Goal: Information Seeking & Learning: Learn about a topic

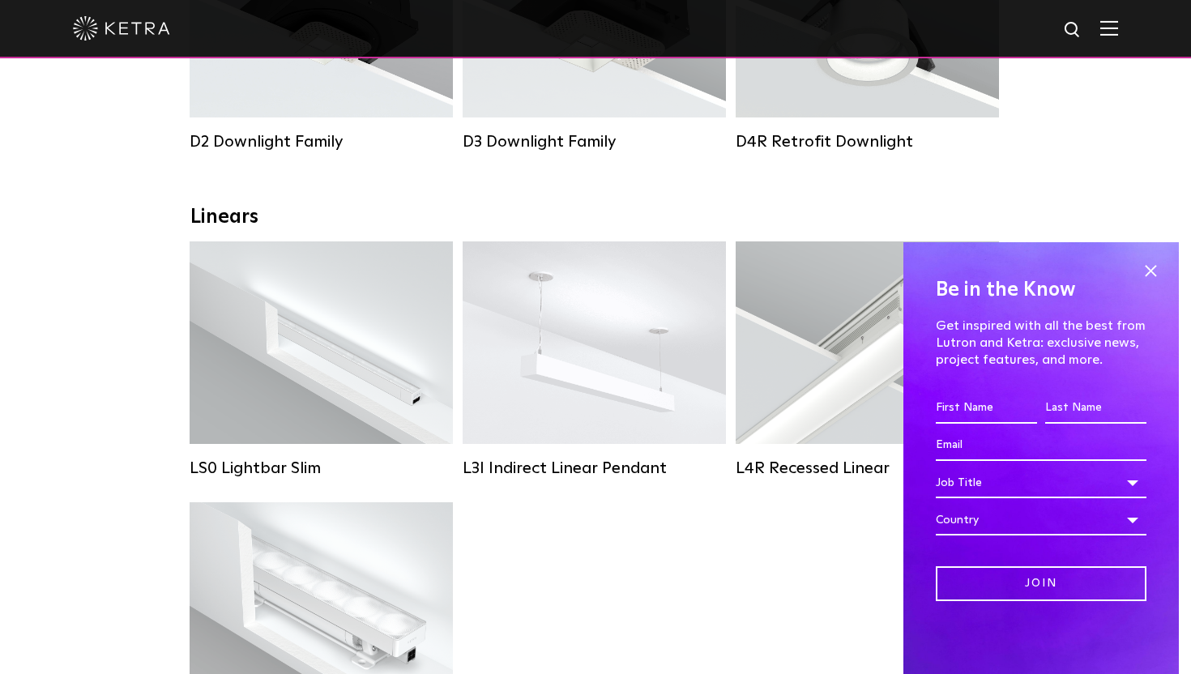
scroll to position [707, 0]
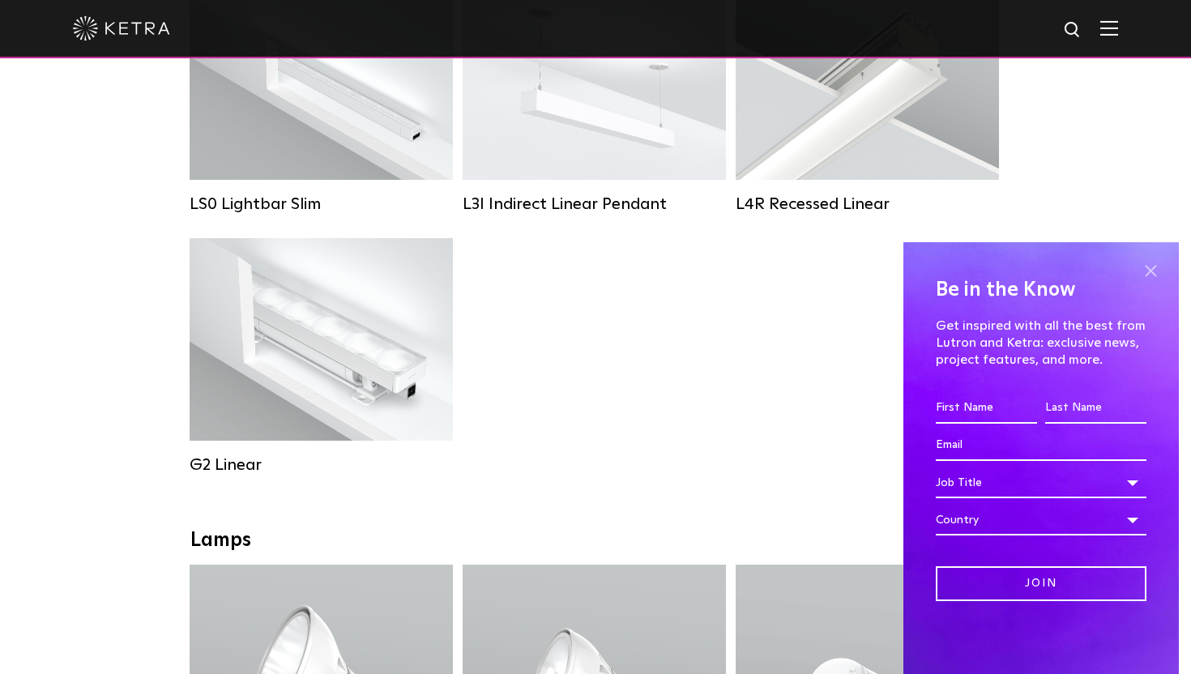
click at [1144, 273] on span at bounding box center [1151, 271] width 24 height 24
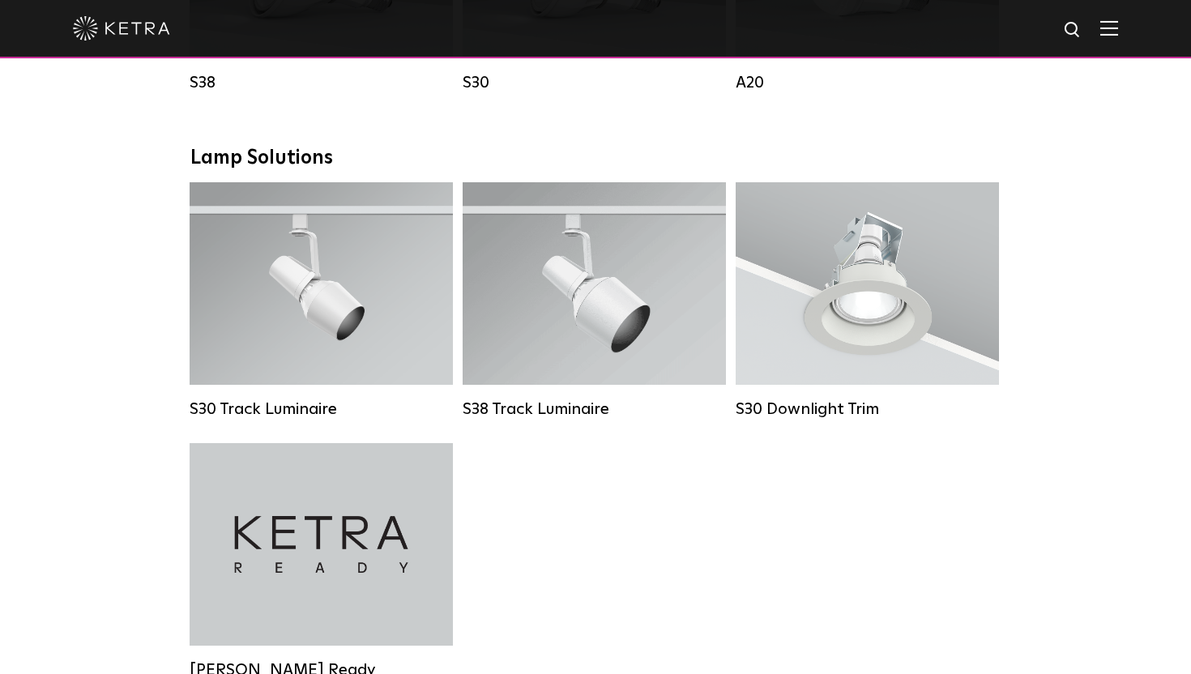
scroll to position [1658, 0]
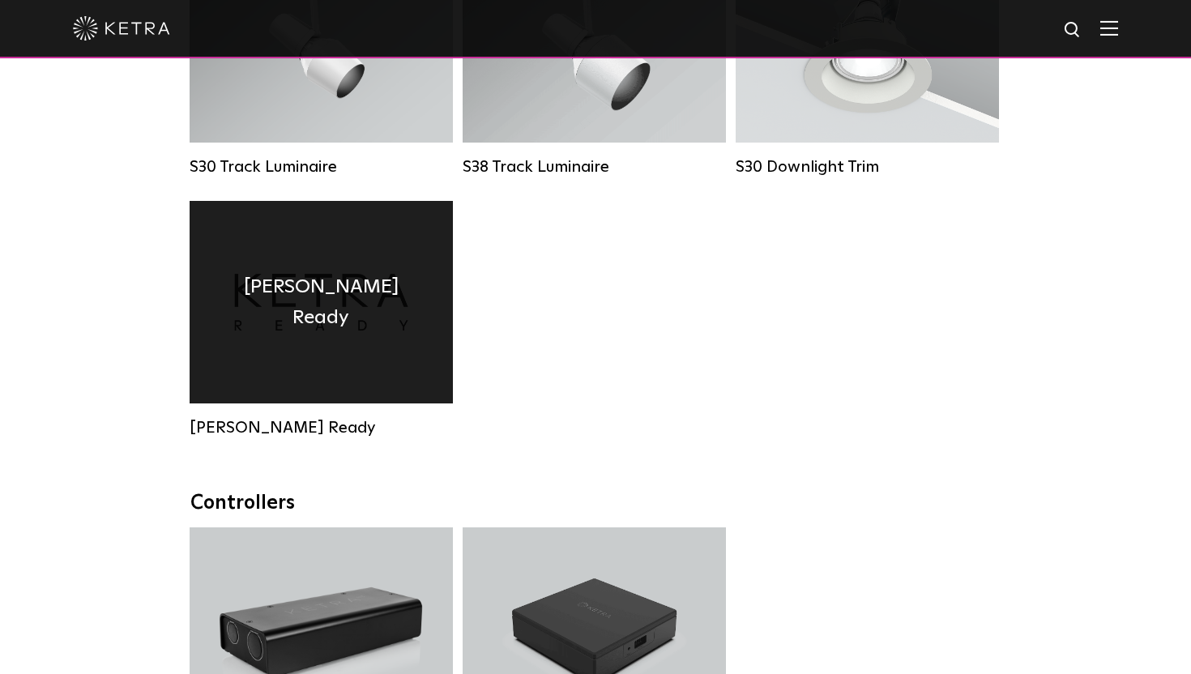
click at [408, 335] on div "[PERSON_NAME] Ready" at bounding box center [321, 302] width 263 height 203
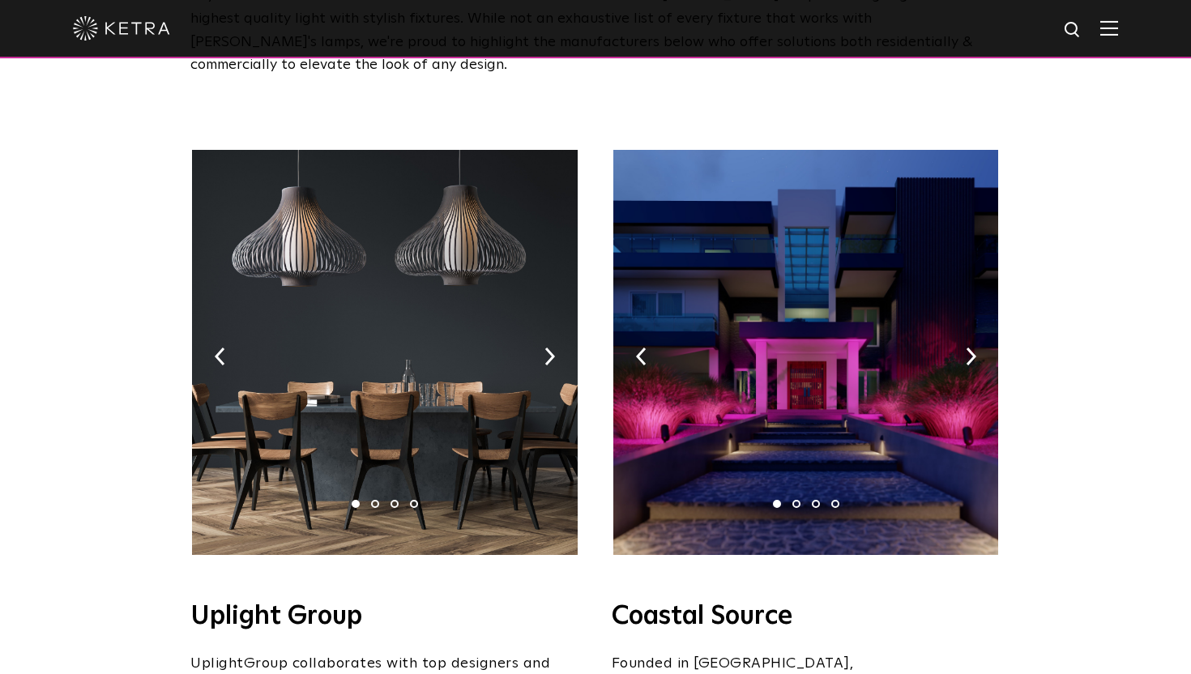
scroll to position [195, 0]
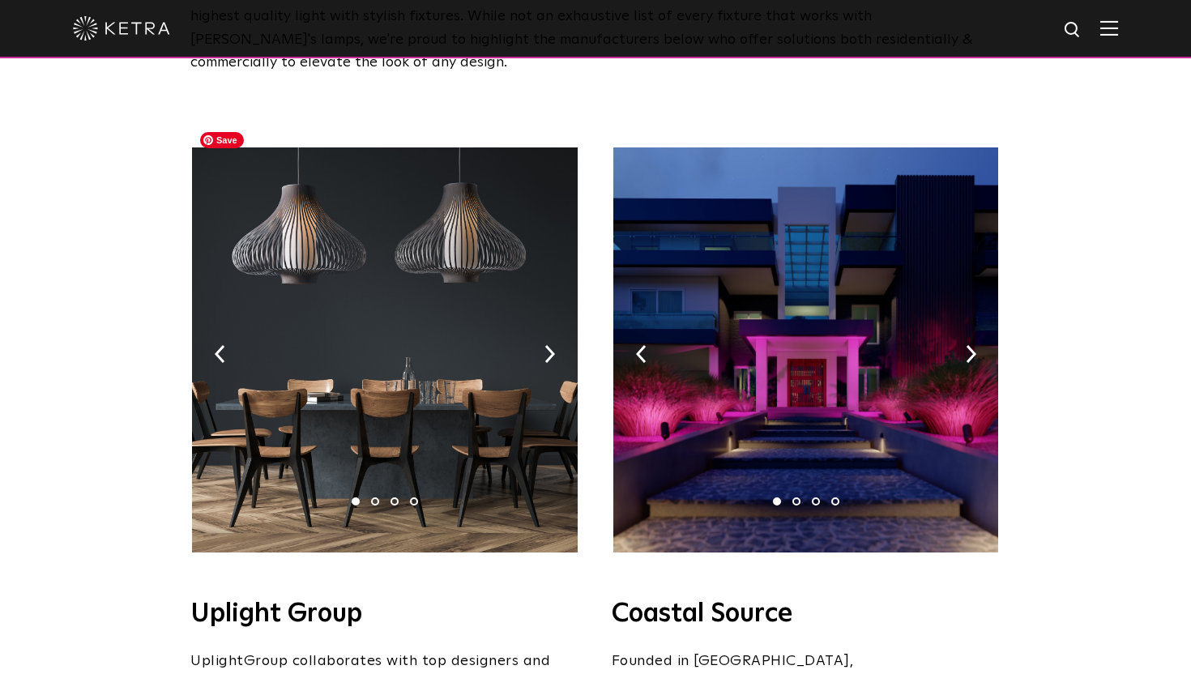
click at [557, 329] on img at bounding box center [384, 349] width 385 height 405
click at [554, 345] on img at bounding box center [550, 354] width 11 height 18
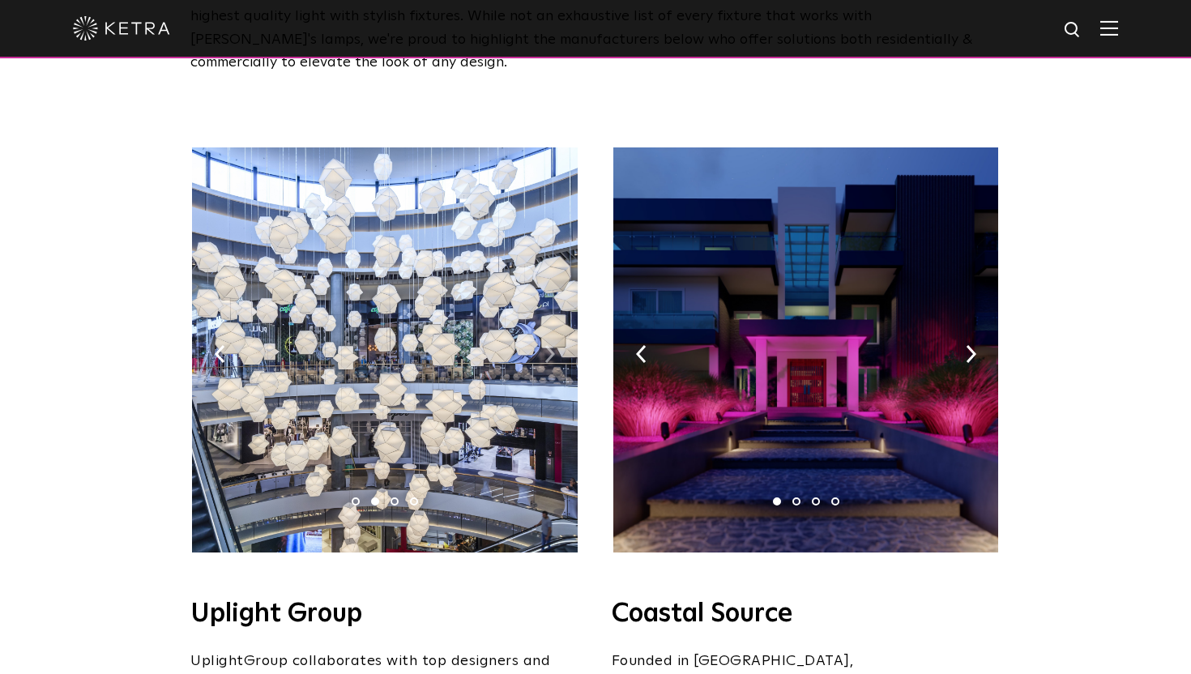
click at [554, 345] on img at bounding box center [550, 354] width 11 height 18
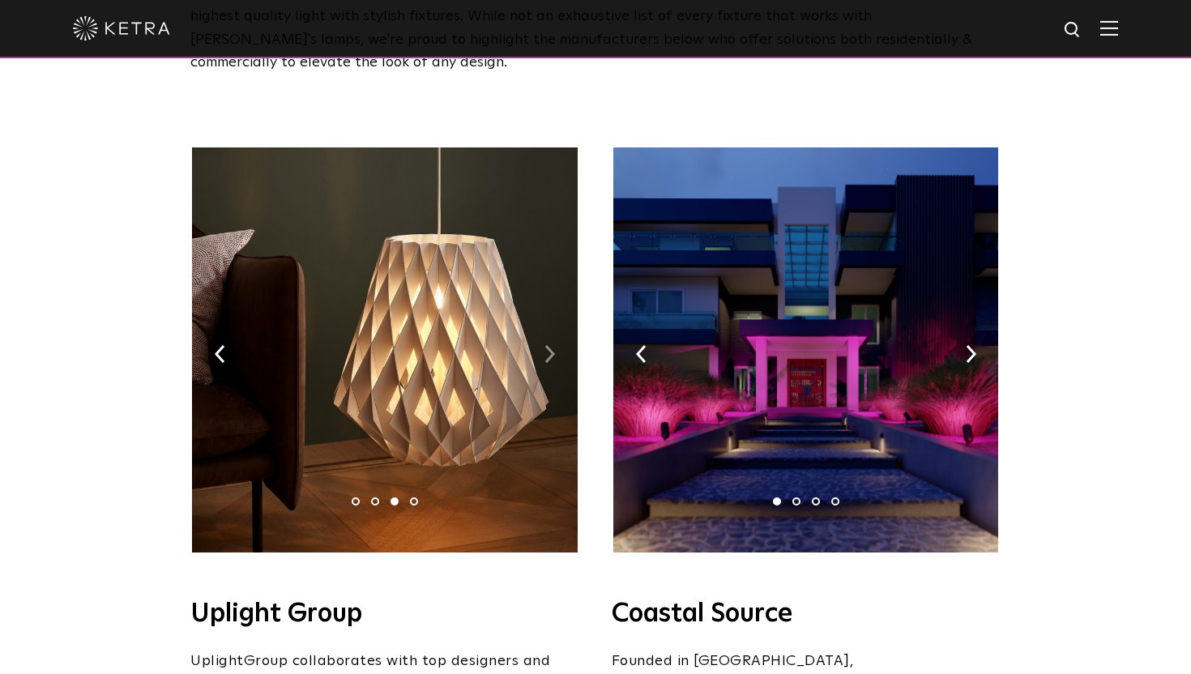
click at [554, 345] on img at bounding box center [550, 354] width 11 height 18
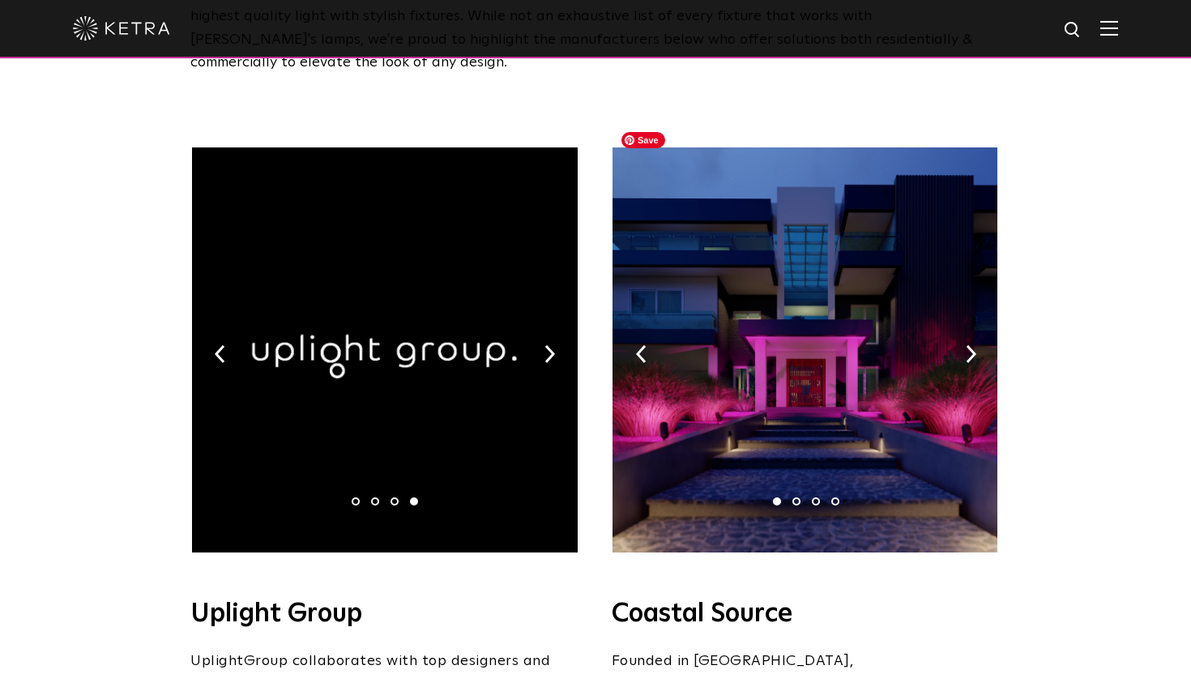
click at [977, 332] on img at bounding box center [805, 349] width 385 height 405
click at [973, 345] on img at bounding box center [971, 354] width 11 height 18
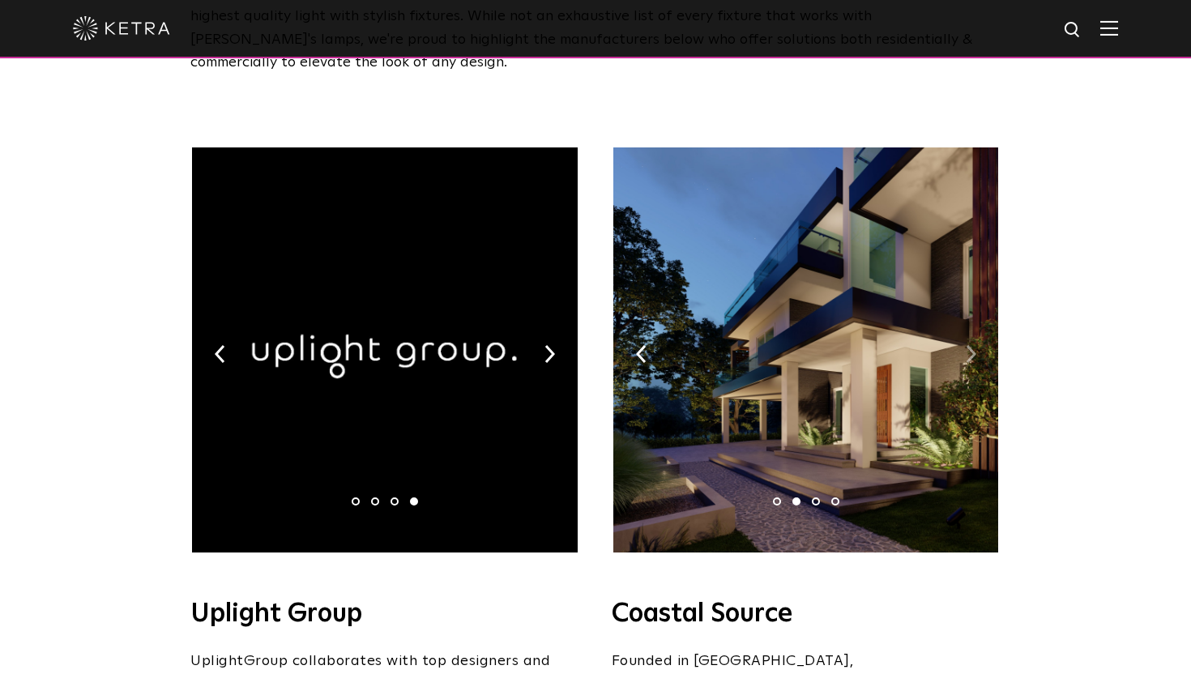
click at [972, 345] on img at bounding box center [971, 354] width 11 height 18
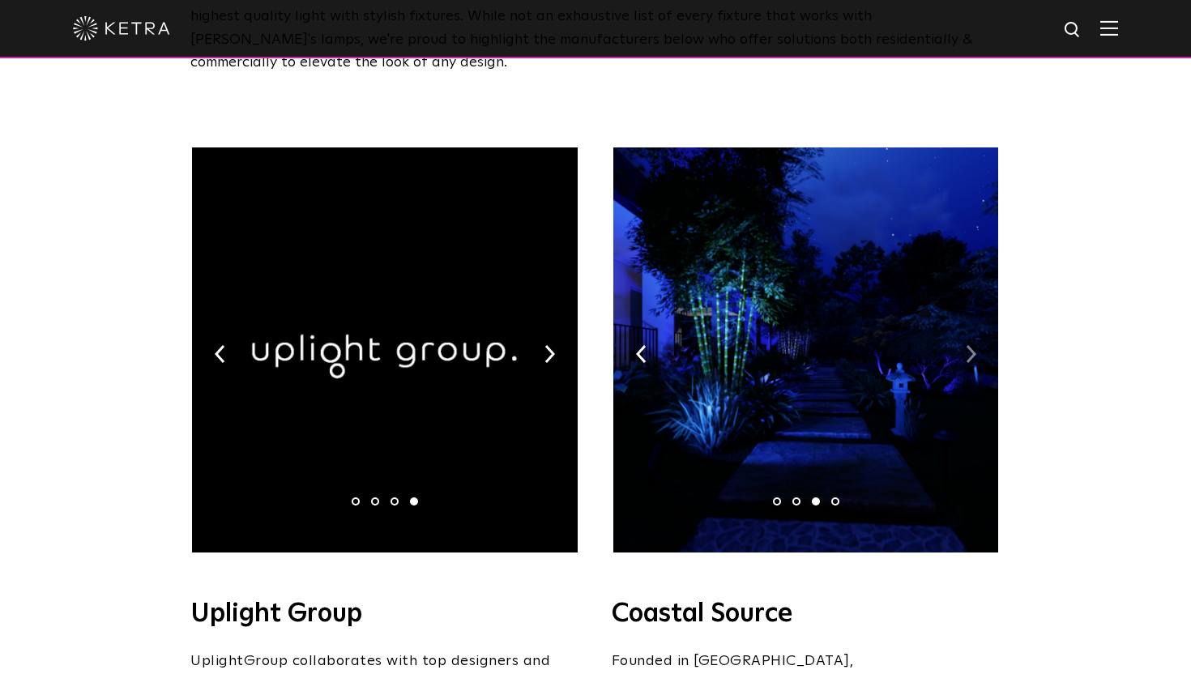
click at [972, 345] on img at bounding box center [971, 354] width 11 height 18
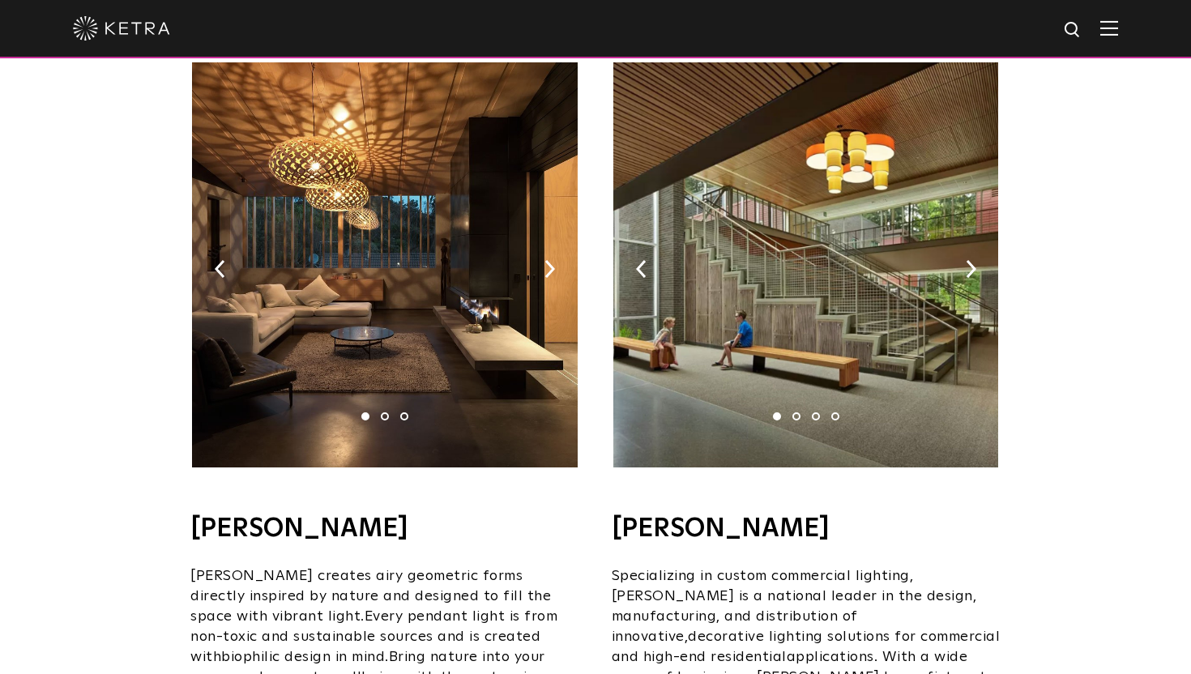
scroll to position [1055, 0]
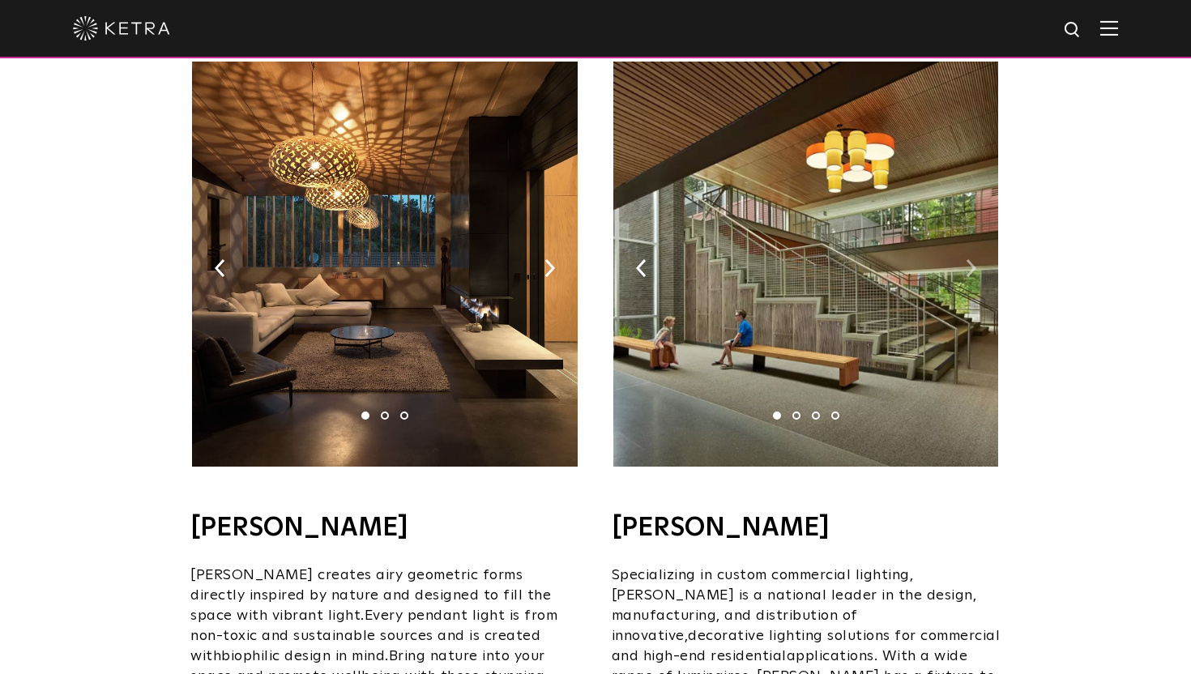
click at [968, 259] on img at bounding box center [971, 268] width 11 height 18
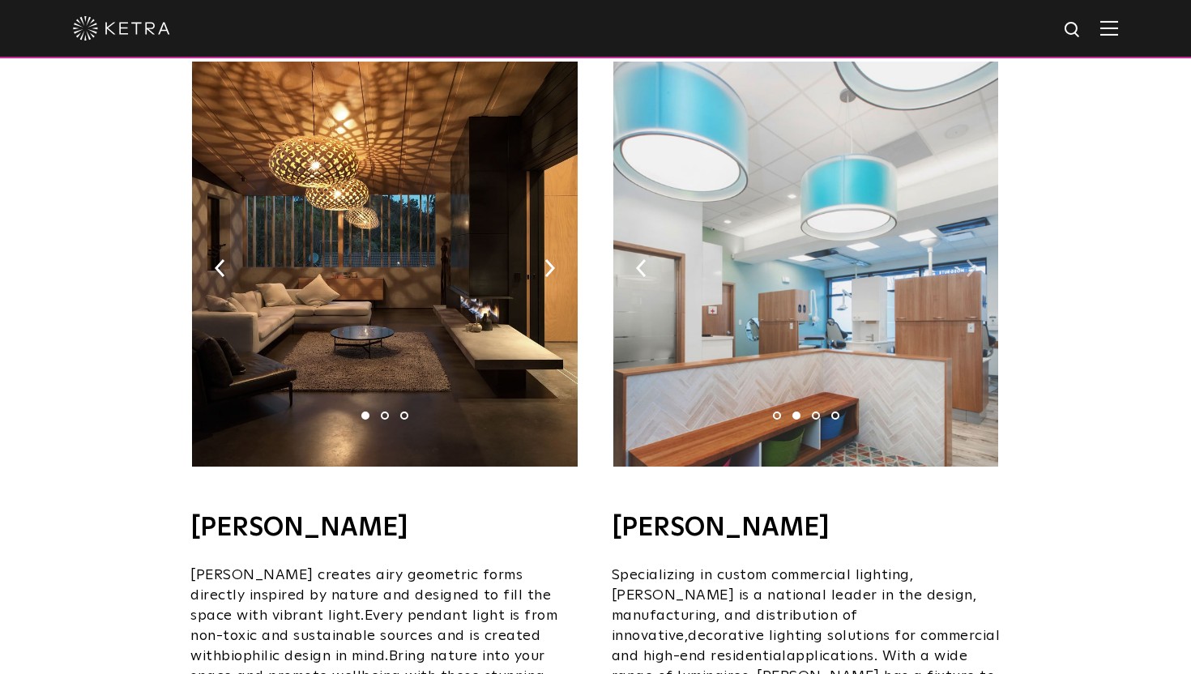
click at [968, 259] on img at bounding box center [971, 268] width 11 height 18
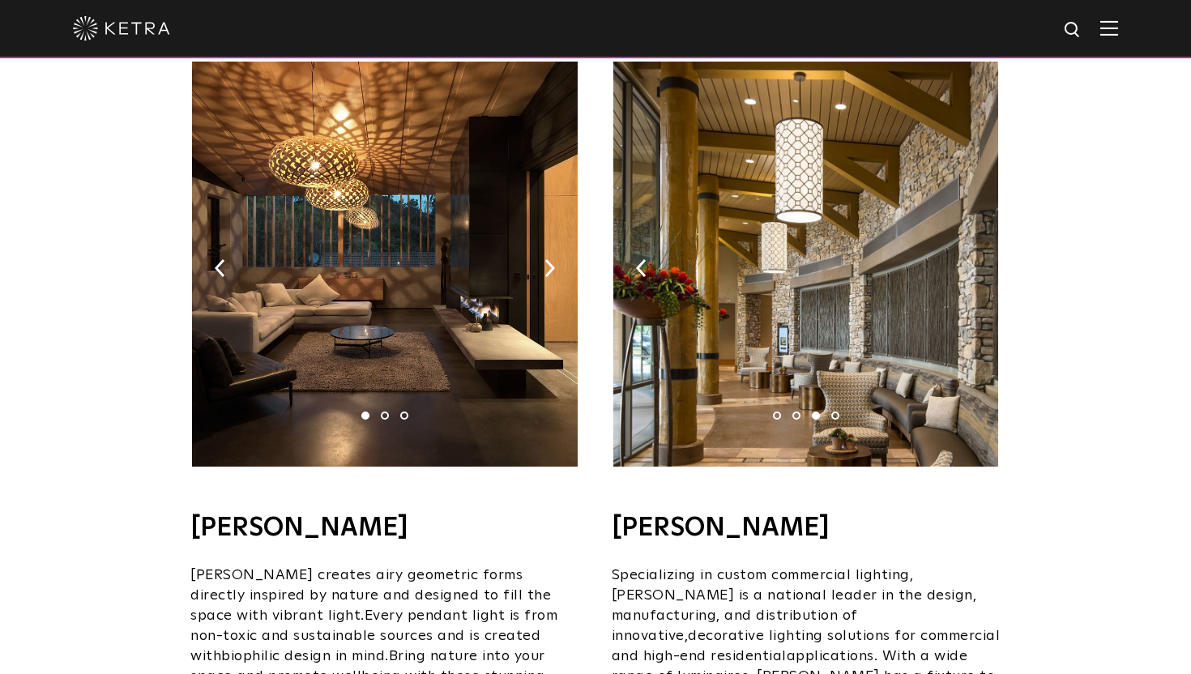
click at [968, 259] on img at bounding box center [971, 268] width 11 height 18
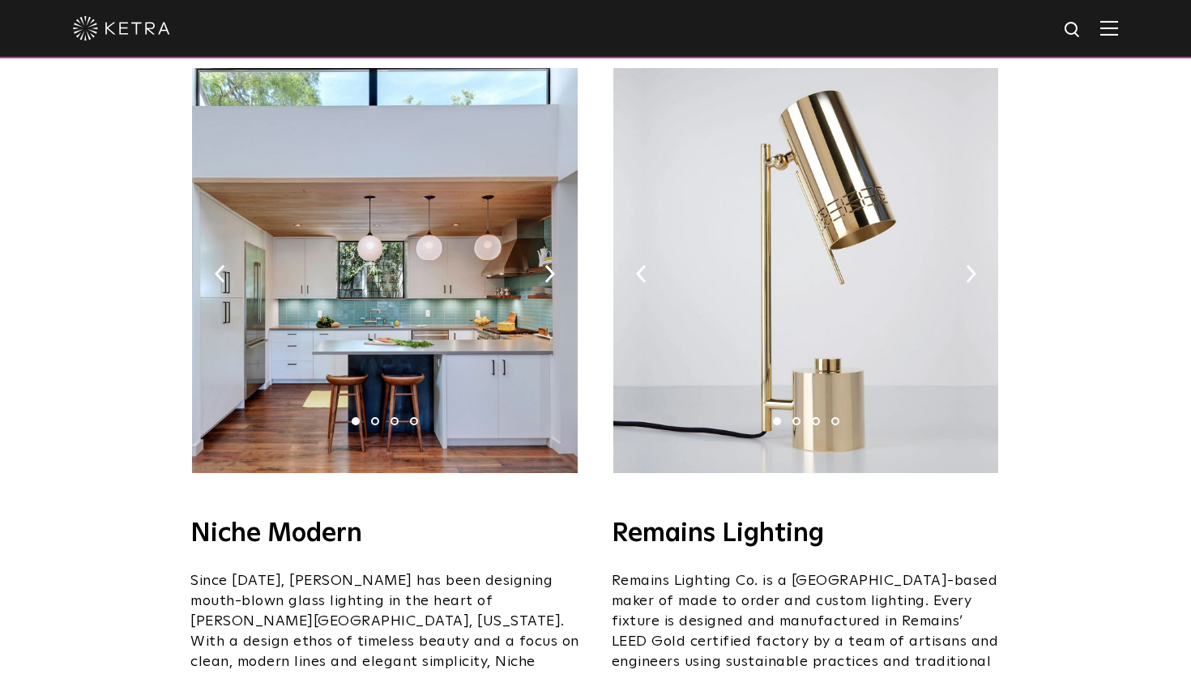
scroll to position [1833, 0]
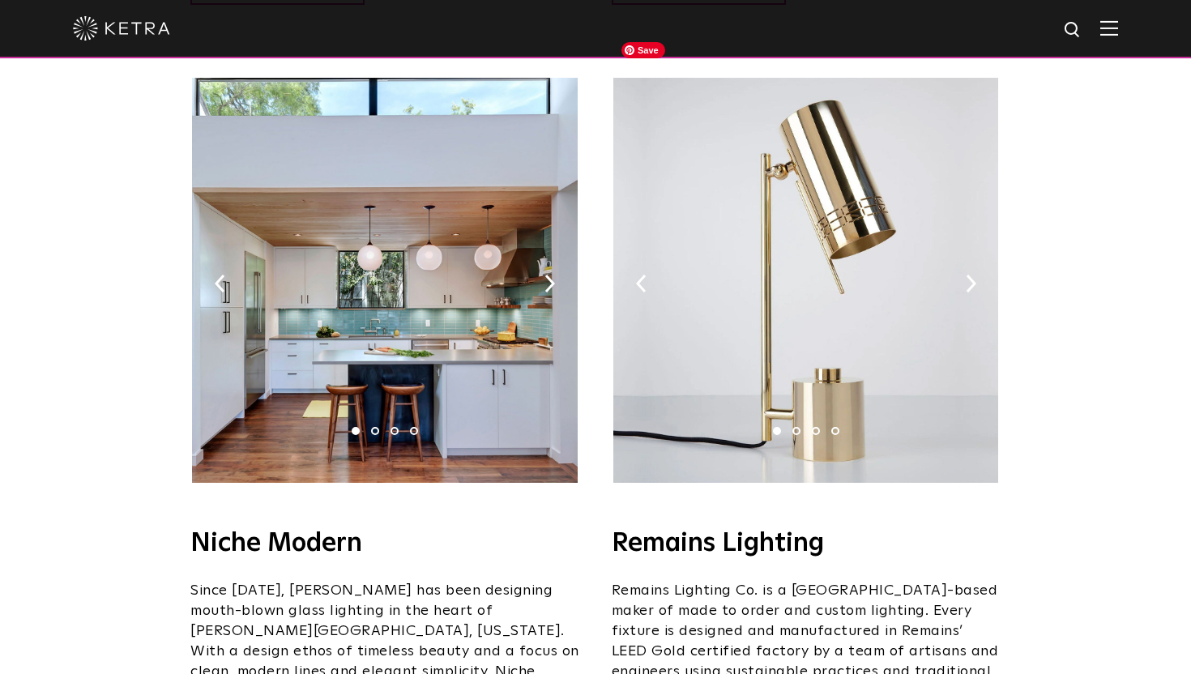
click at [960, 246] on img at bounding box center [805, 280] width 385 height 405
click at [973, 275] on img at bounding box center [971, 284] width 11 height 18
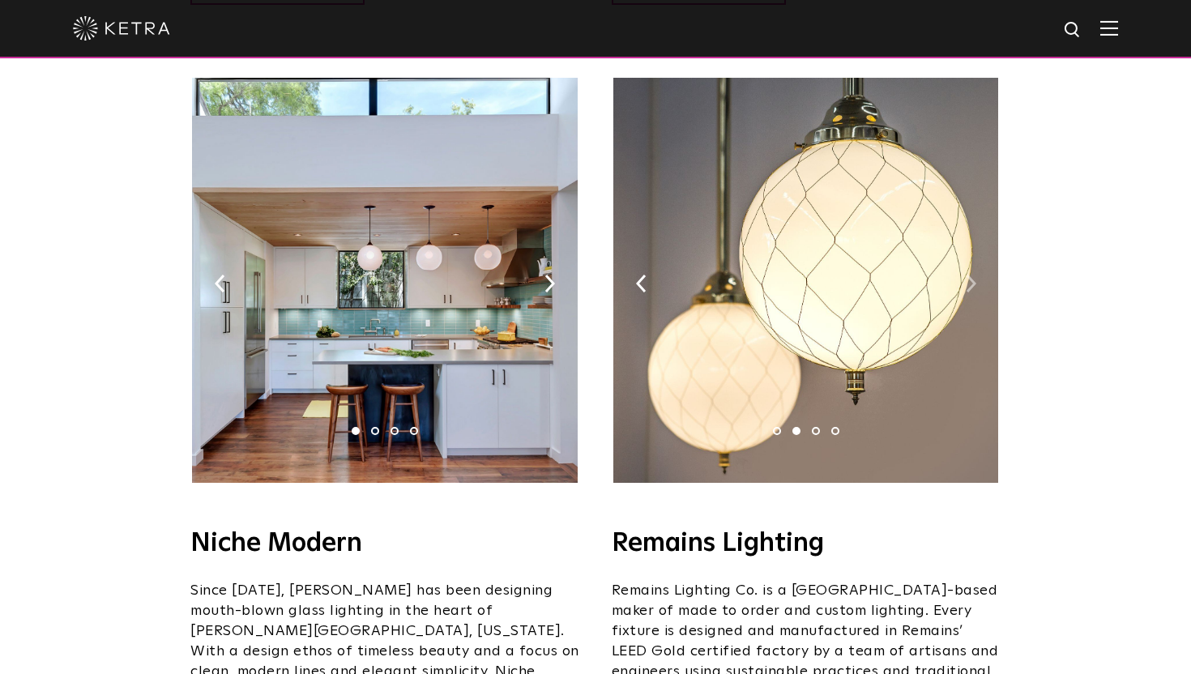
click at [973, 275] on img at bounding box center [971, 284] width 11 height 18
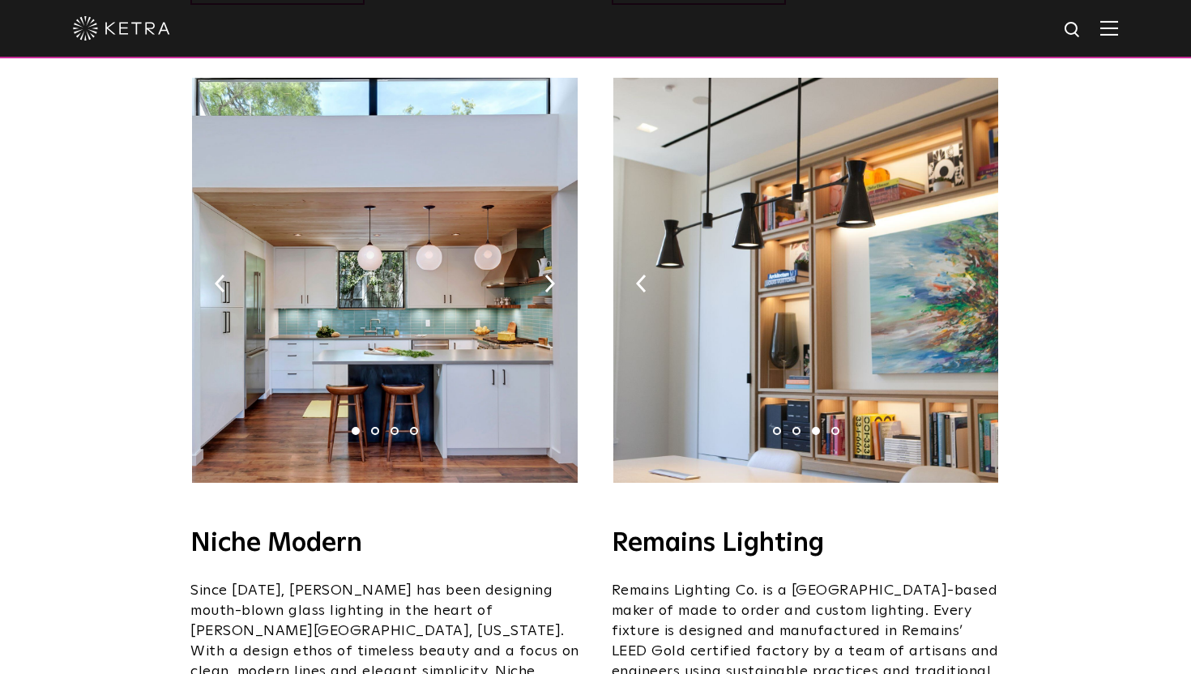
click at [973, 275] on img at bounding box center [971, 284] width 11 height 18
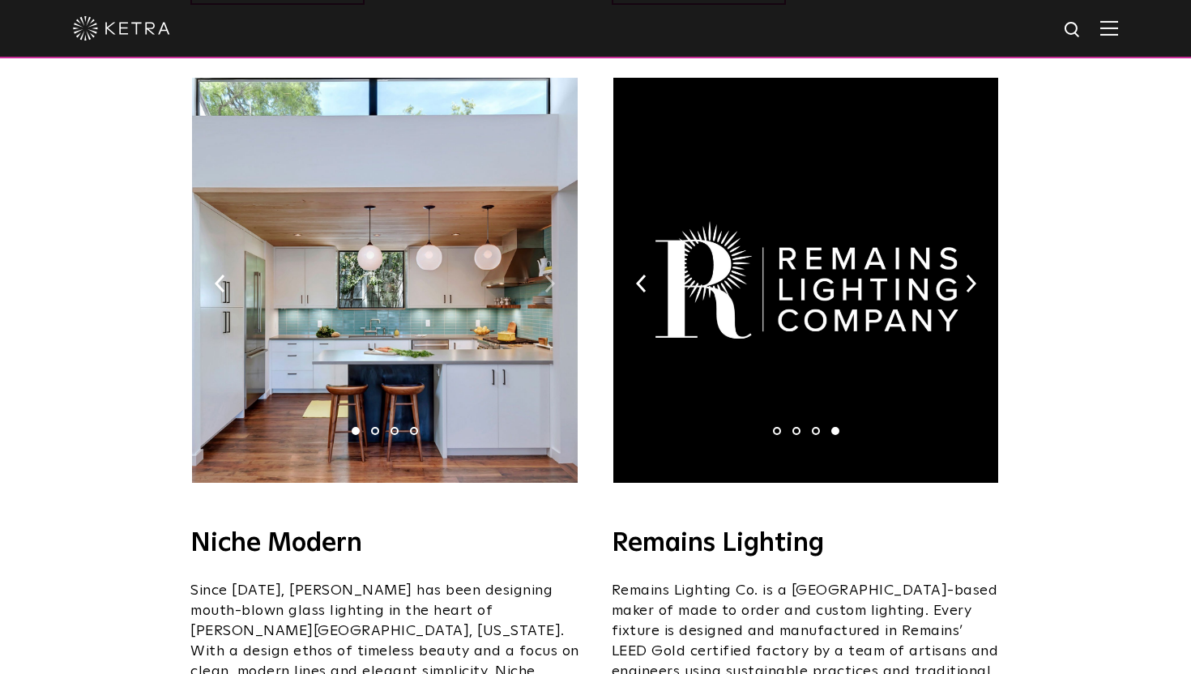
click at [550, 275] on img at bounding box center [550, 284] width 11 height 18
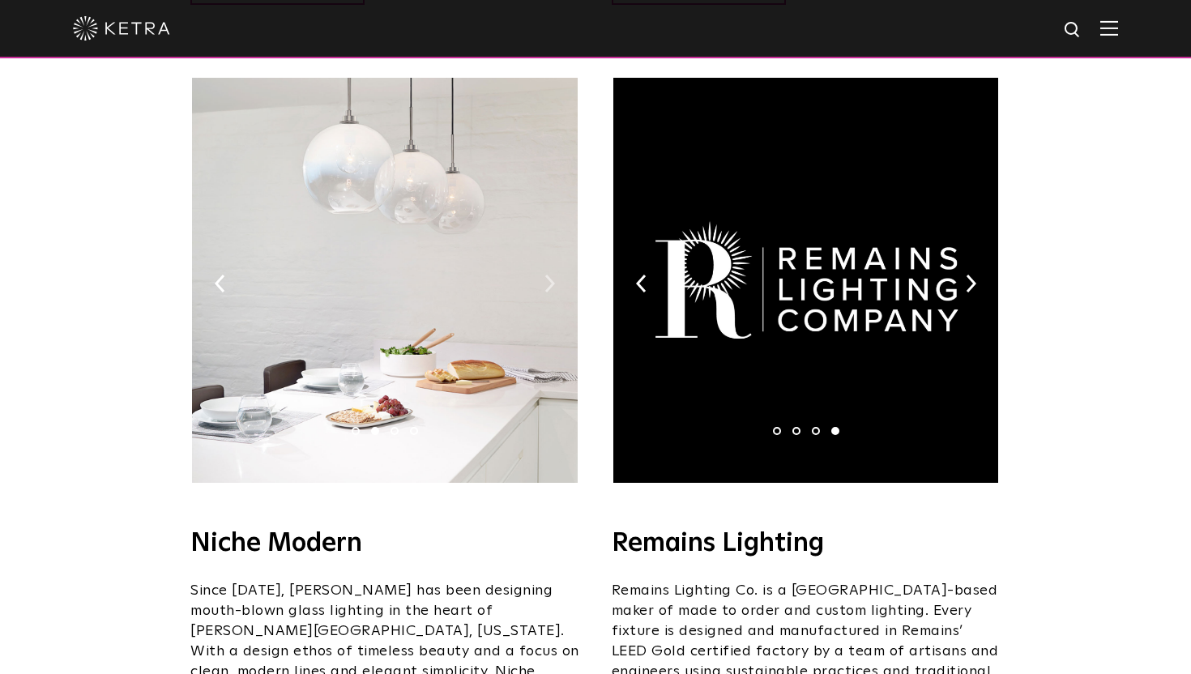
click at [550, 275] on img at bounding box center [550, 284] width 11 height 18
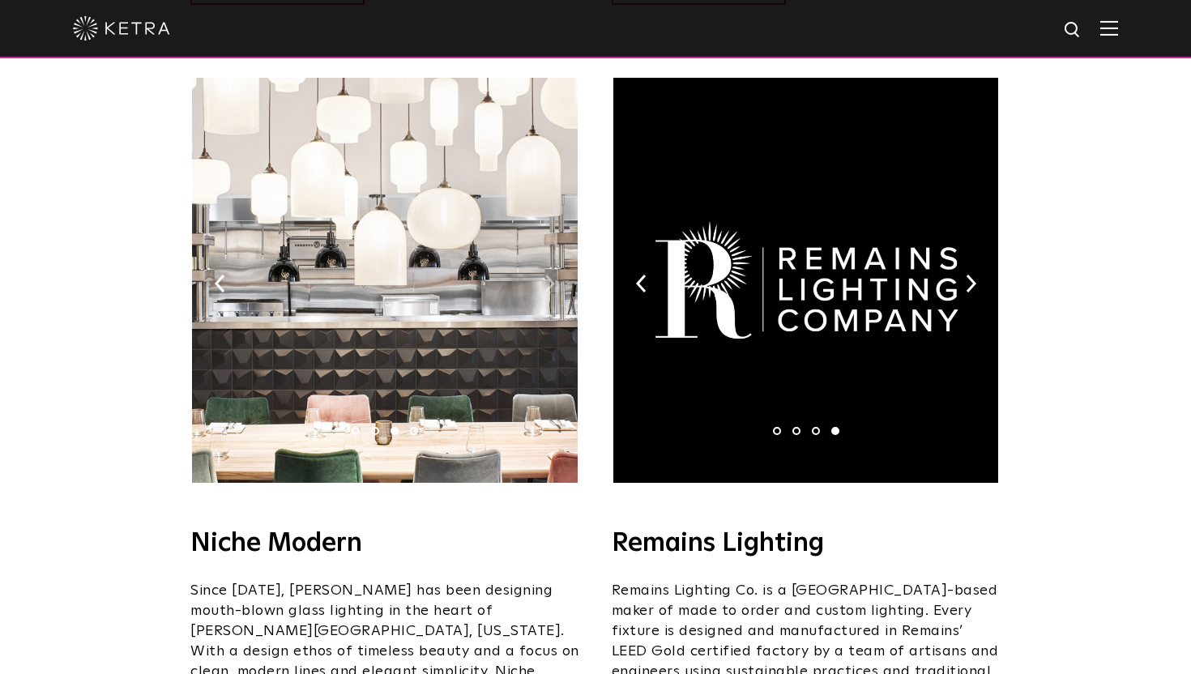
click at [550, 275] on img at bounding box center [550, 284] width 11 height 18
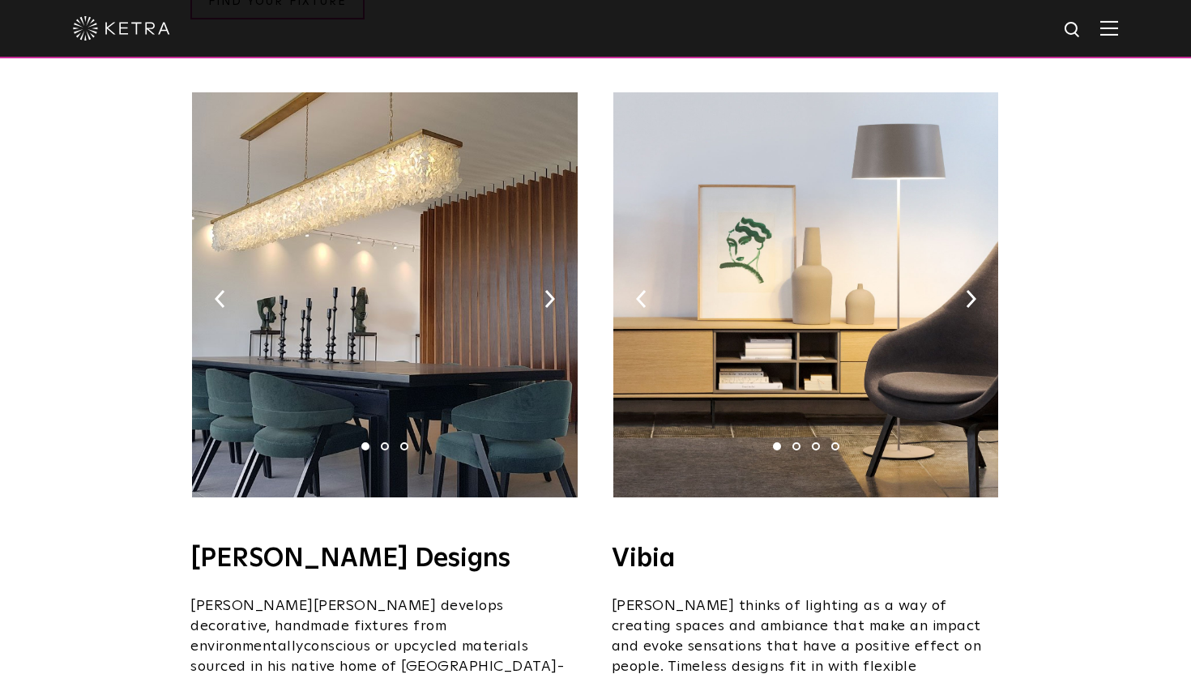
scroll to position [2616, 0]
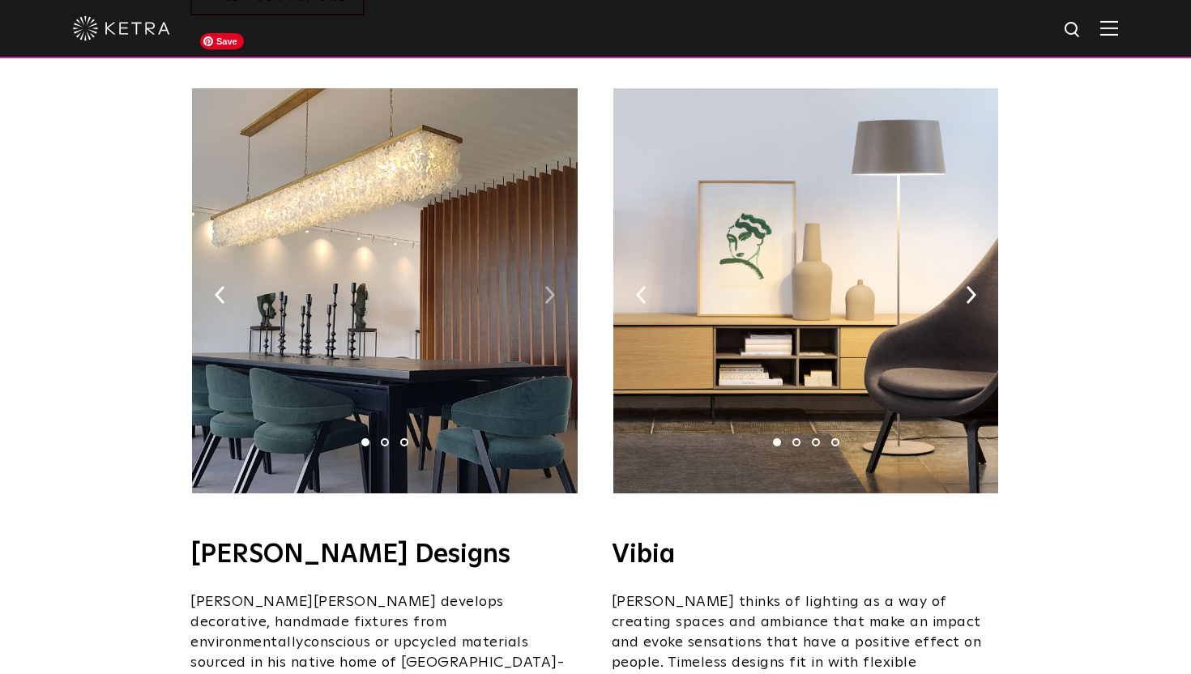
click at [548, 286] on img at bounding box center [550, 295] width 11 height 18
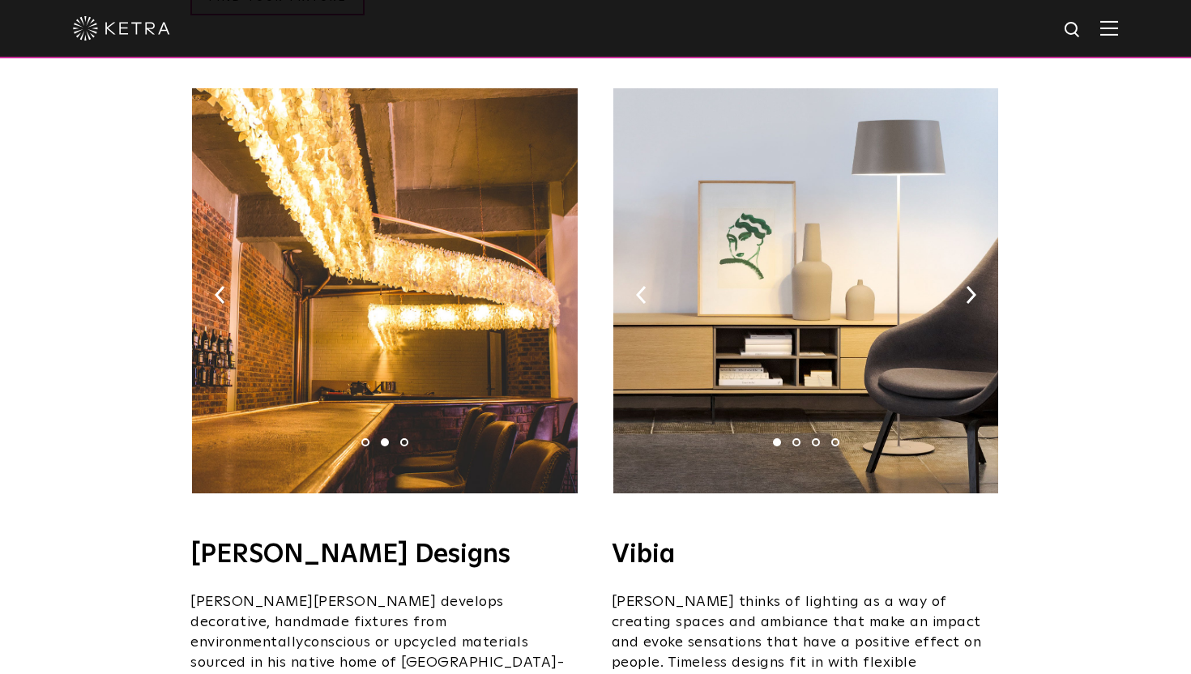
click at [548, 286] on img at bounding box center [550, 295] width 11 height 18
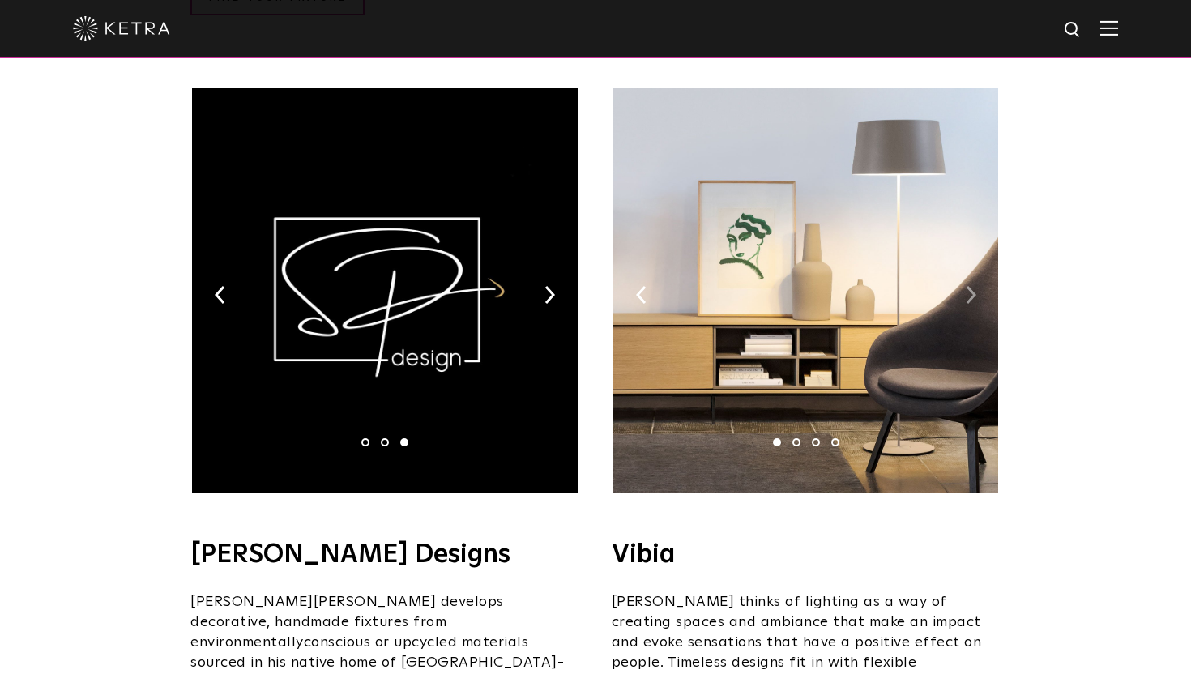
click at [969, 286] on img at bounding box center [971, 295] width 11 height 18
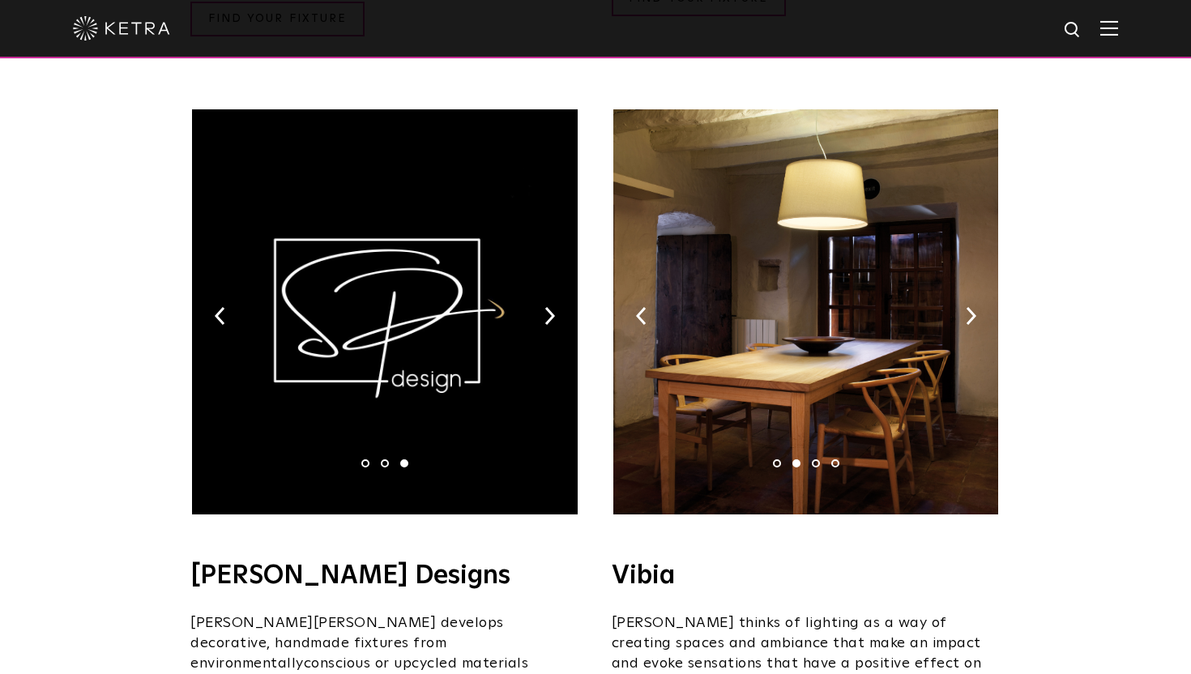
scroll to position [2593, 0]
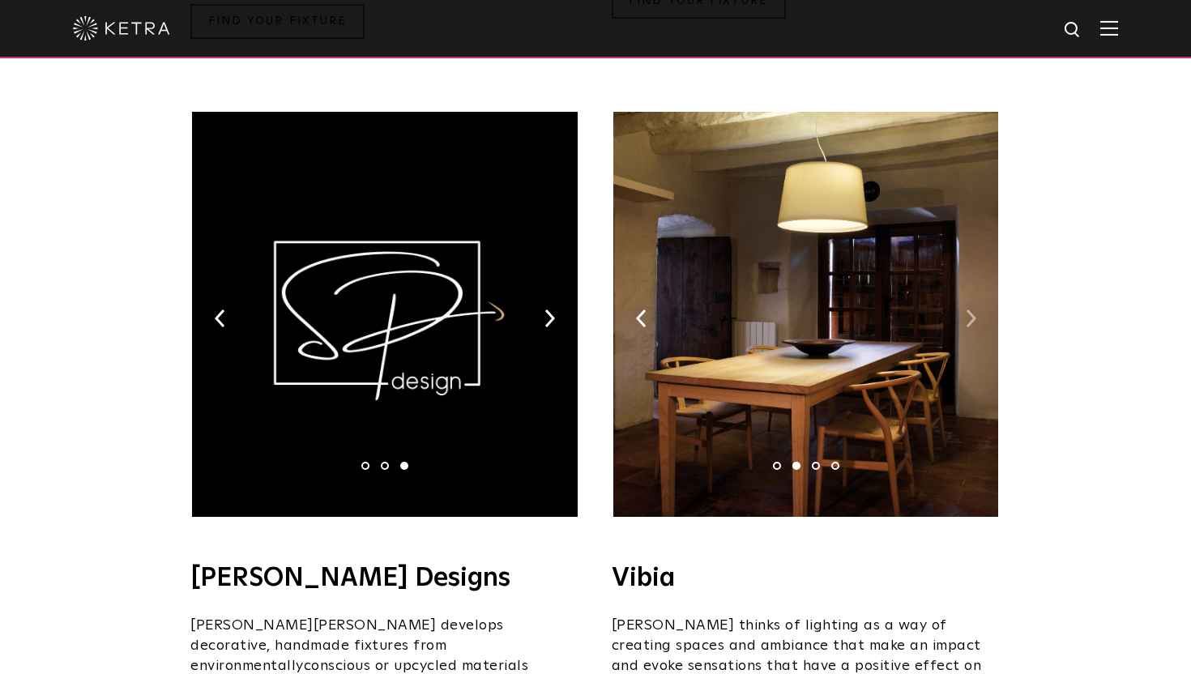
click at [967, 310] on img at bounding box center [971, 319] width 11 height 18
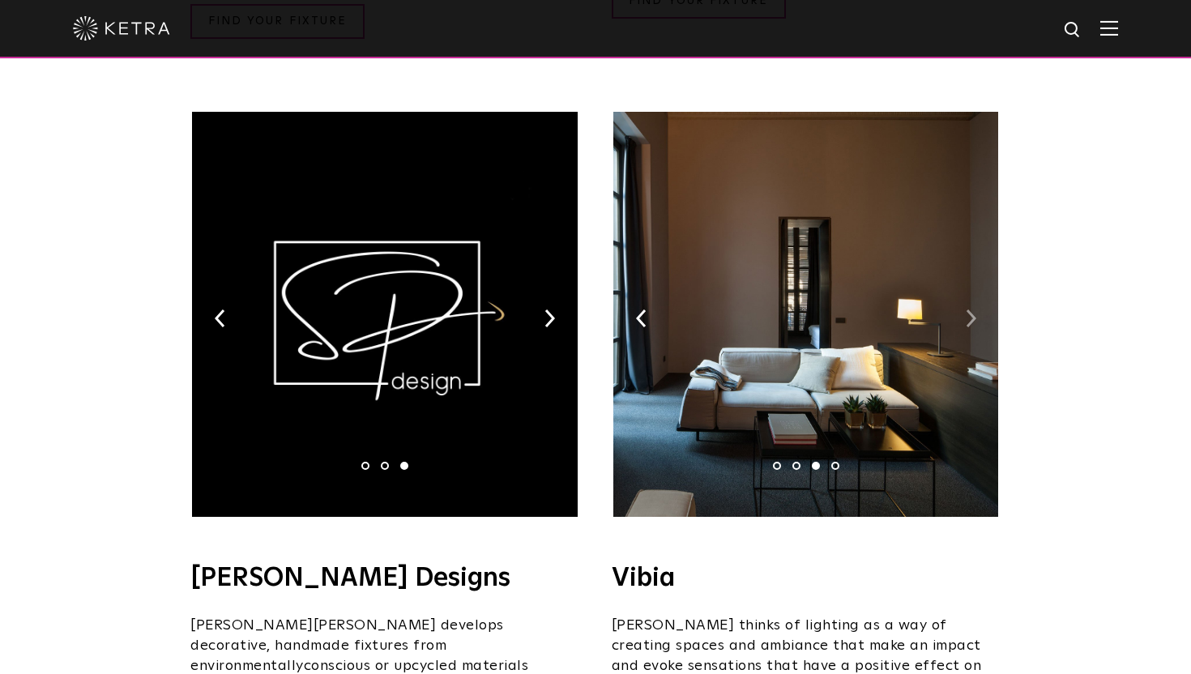
click at [967, 310] on img at bounding box center [971, 319] width 11 height 18
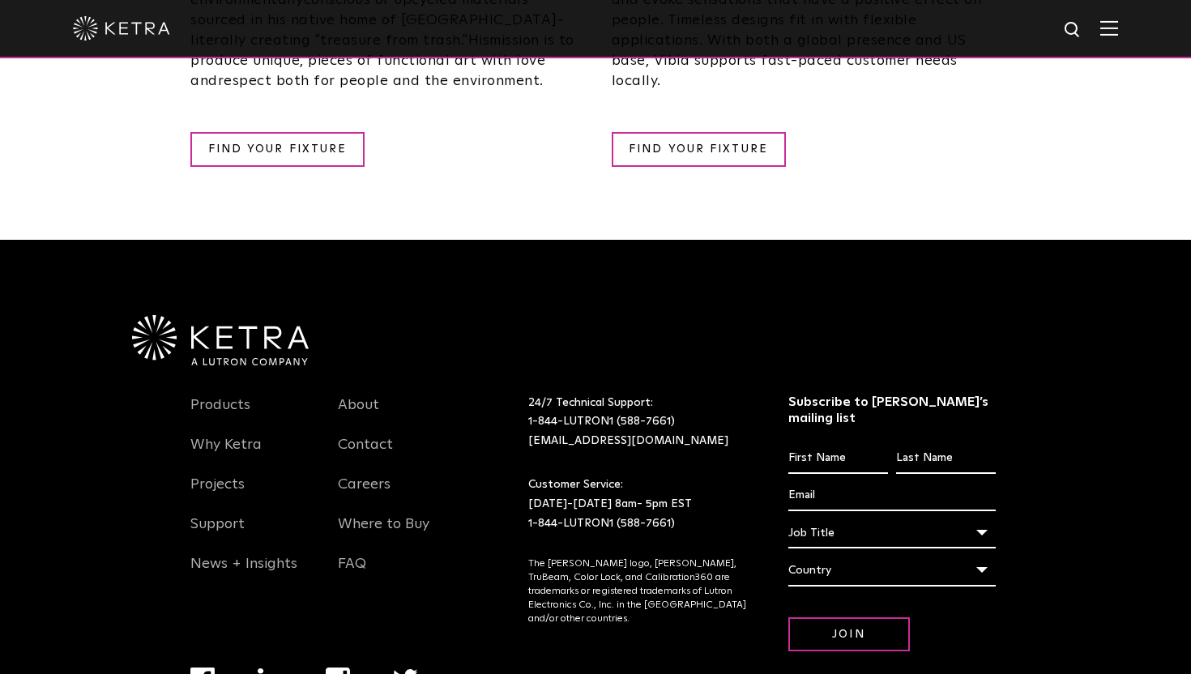
scroll to position [3084, 0]
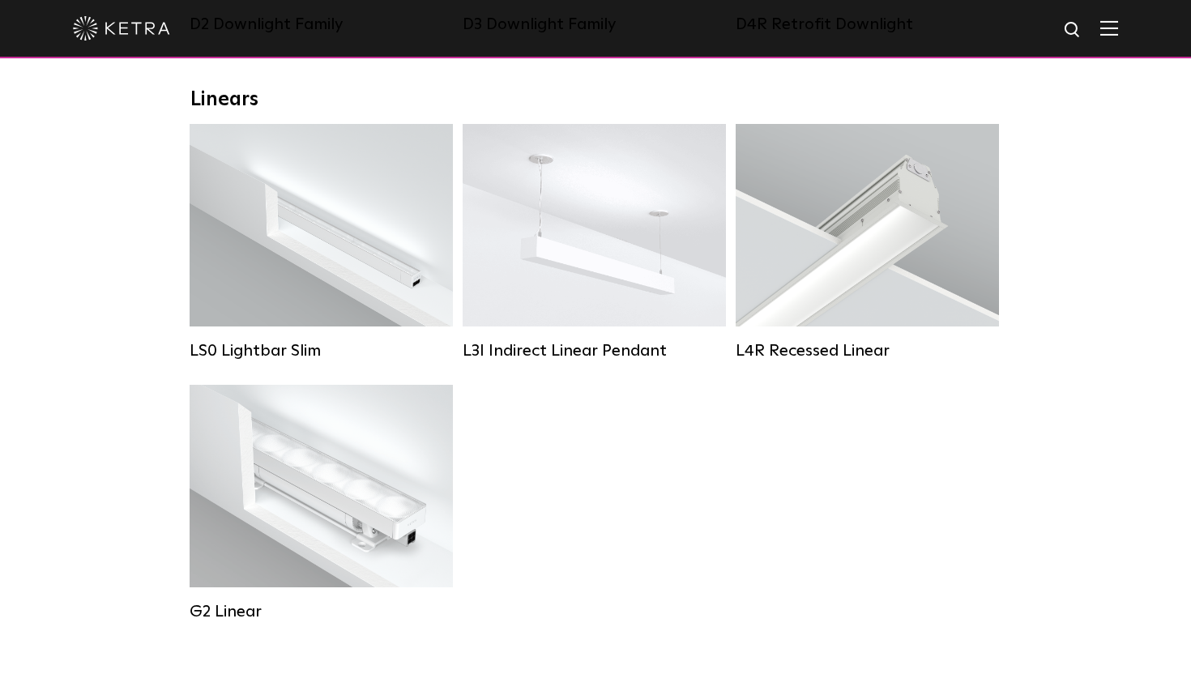
scroll to position [564, 0]
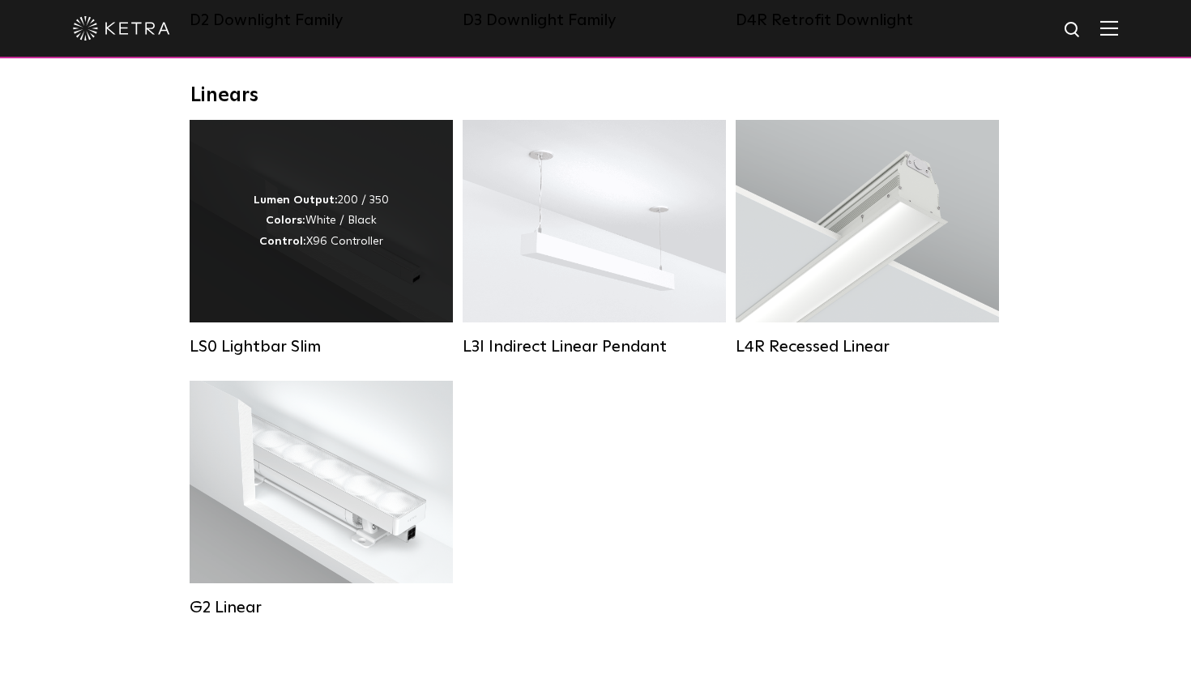
click at [329, 253] on div "Lumen Output: 200 / 350 Colors: White / Black Control: X96 Controller" at bounding box center [321, 221] width 263 height 203
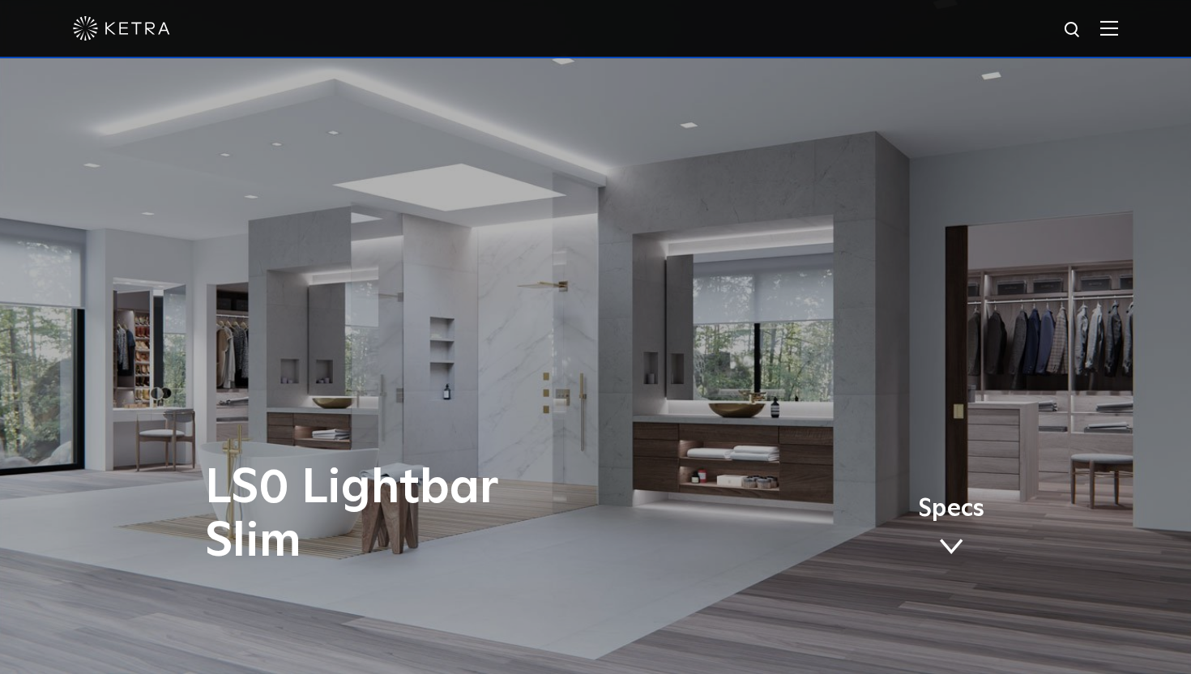
scroll to position [20, 0]
